Goal: Check status: Check status

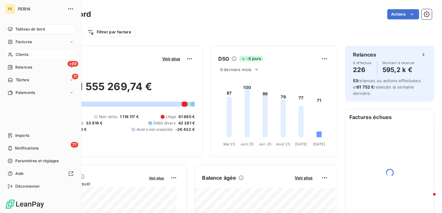
click at [12, 57] on div "Clients" at bounding box center [40, 55] width 71 height 10
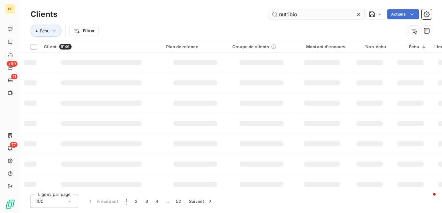
type input "nutribio"
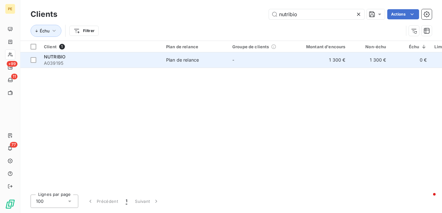
click at [309, 58] on td "1 300 €" at bounding box center [321, 59] width 55 height 15
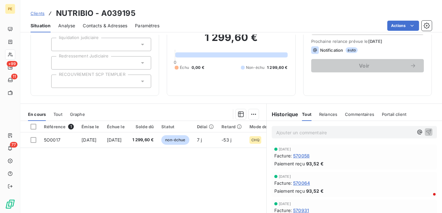
scroll to position [87, 0]
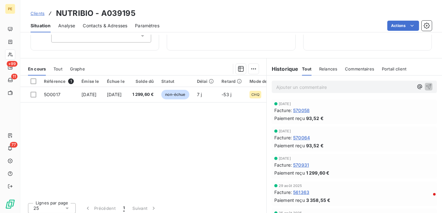
click at [45, 64] on div "En cours" at bounding box center [37, 68] width 18 height 13
click at [60, 69] on span "Tout" at bounding box center [57, 68] width 9 height 5
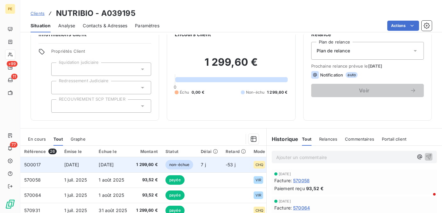
scroll to position [0, 0]
